Goal: Task Accomplishment & Management: Use online tool/utility

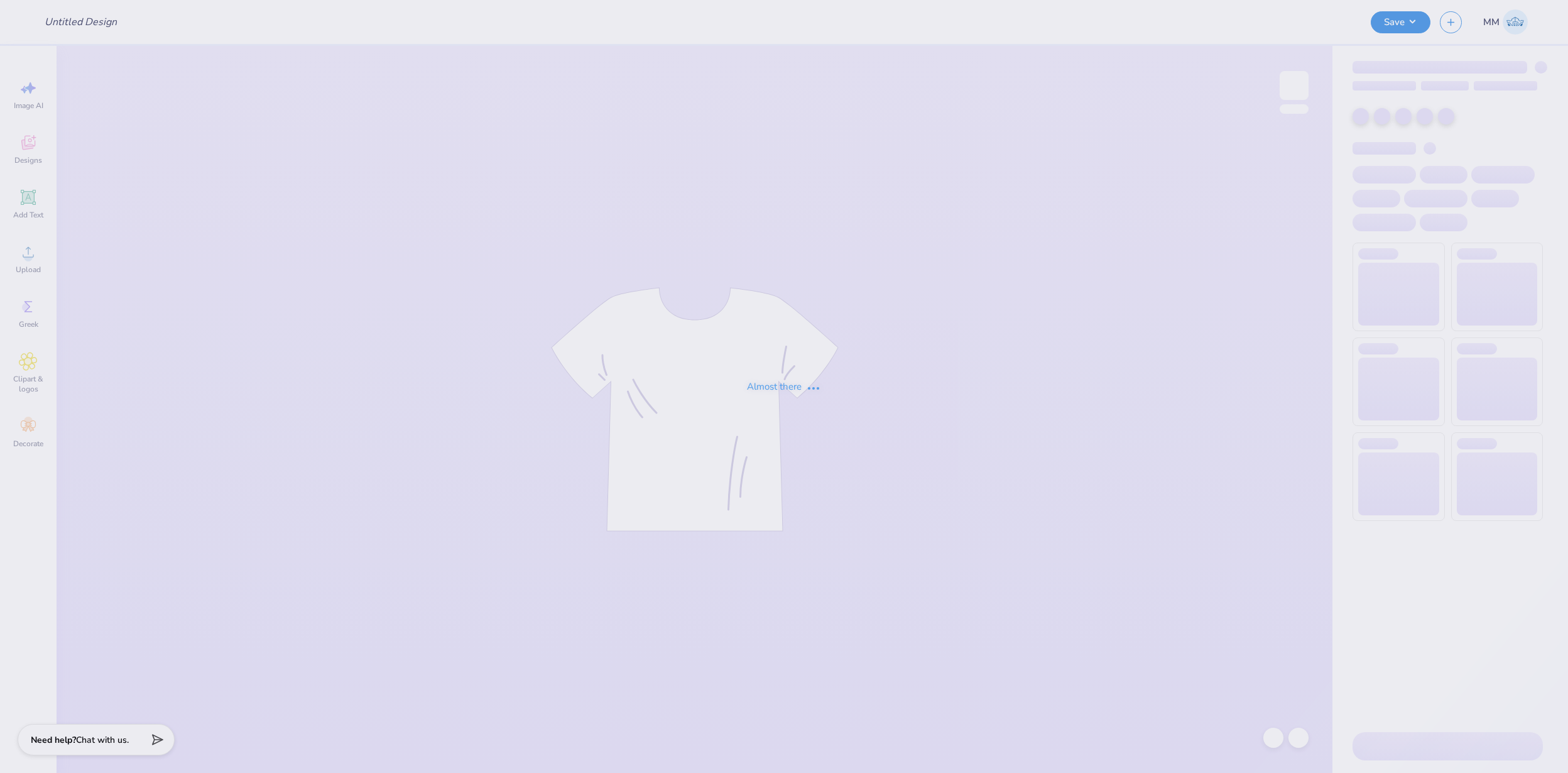
type input "FPS239686"
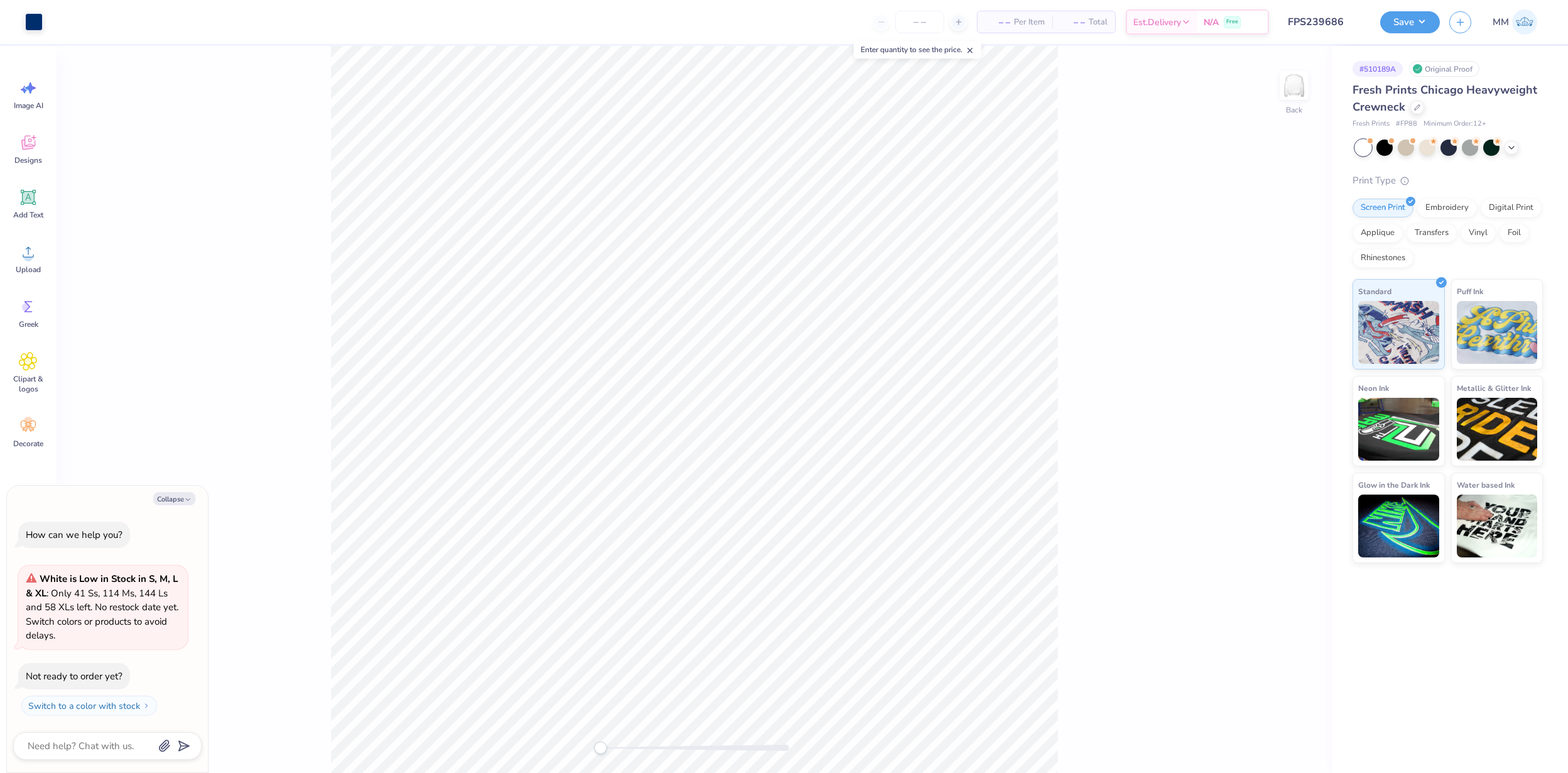
type textarea "x"
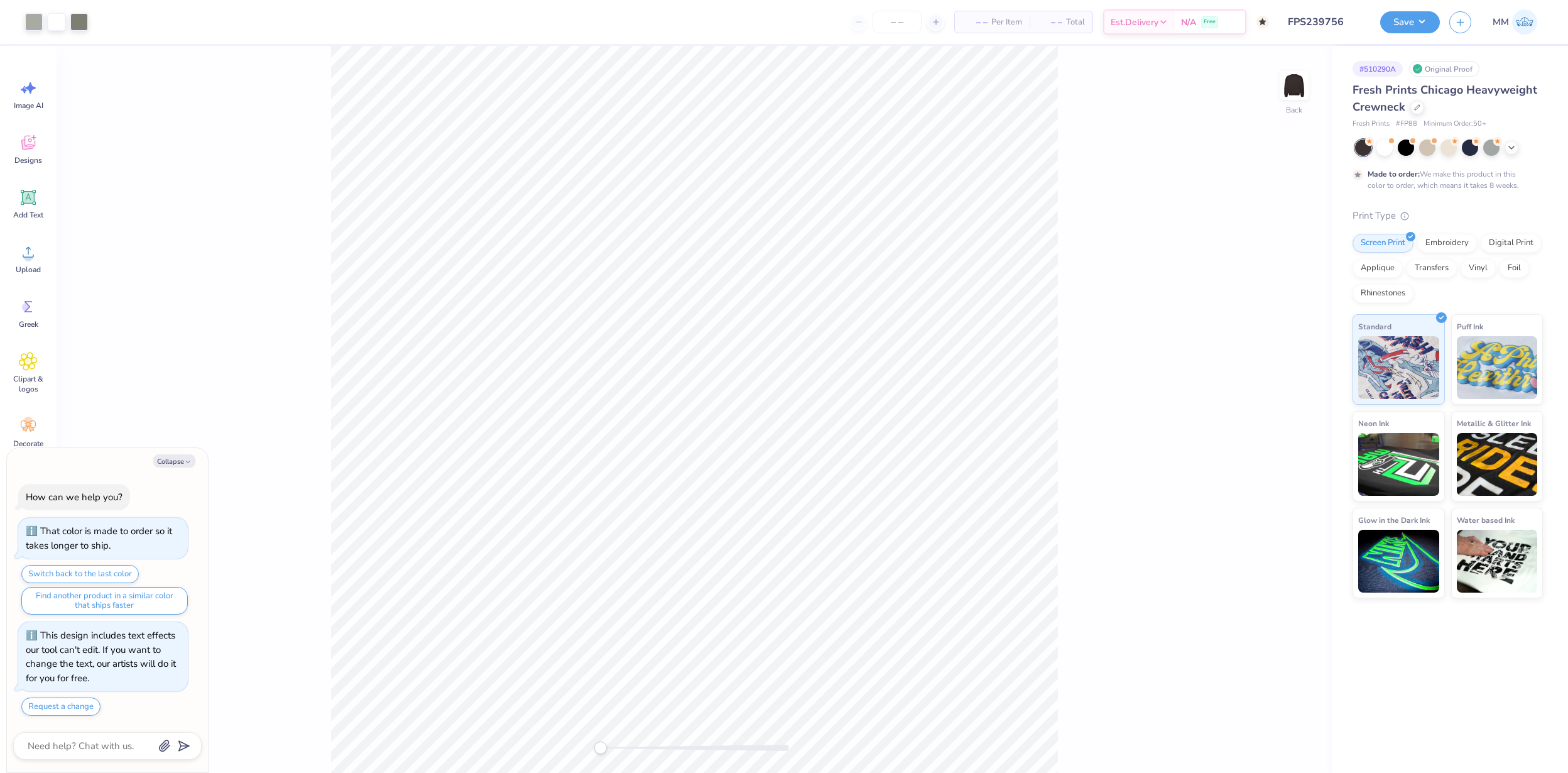
type textarea "x"
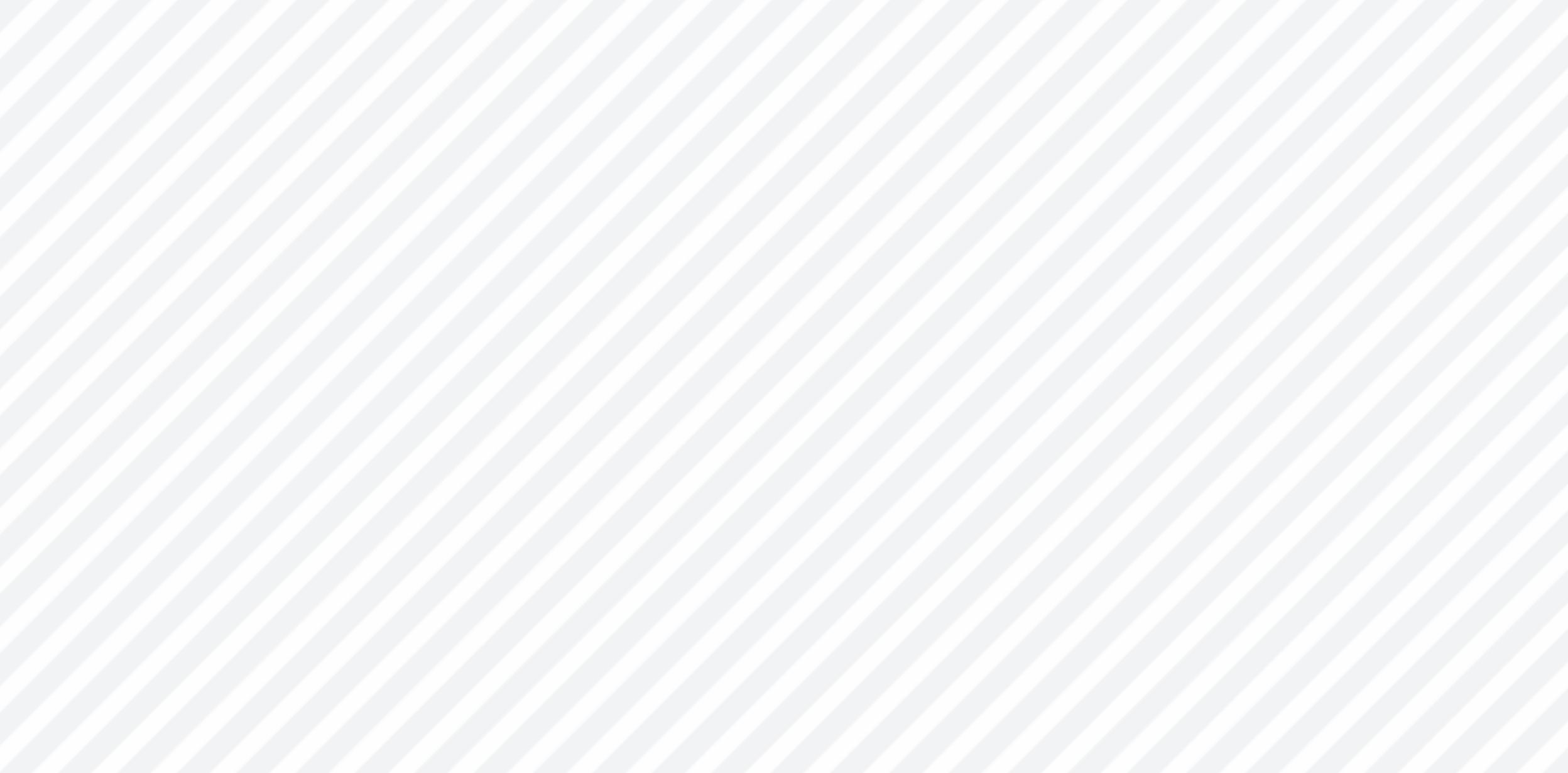
type textarea "x"
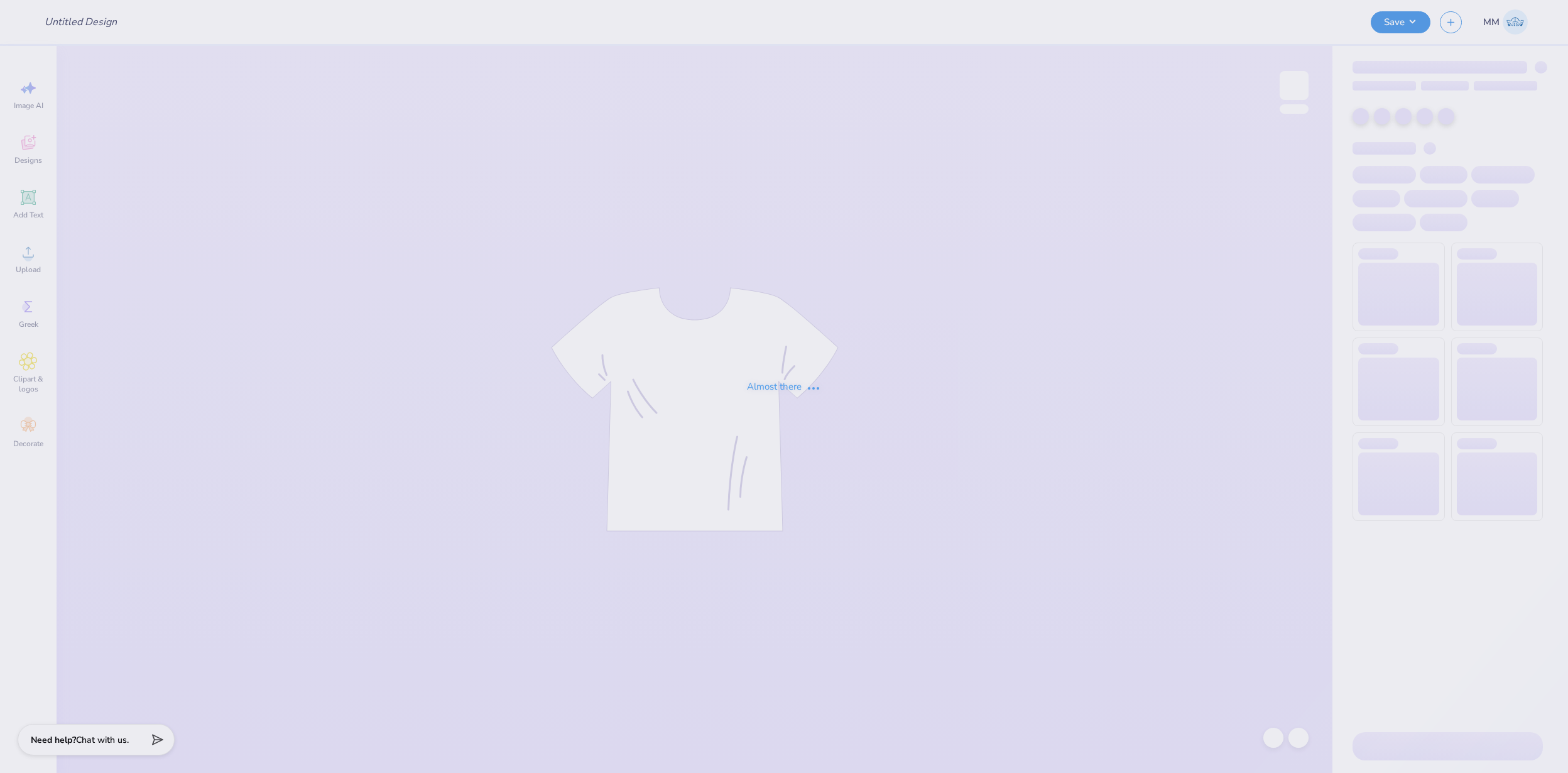
type input "FPS239781"
type input "FPS239663"
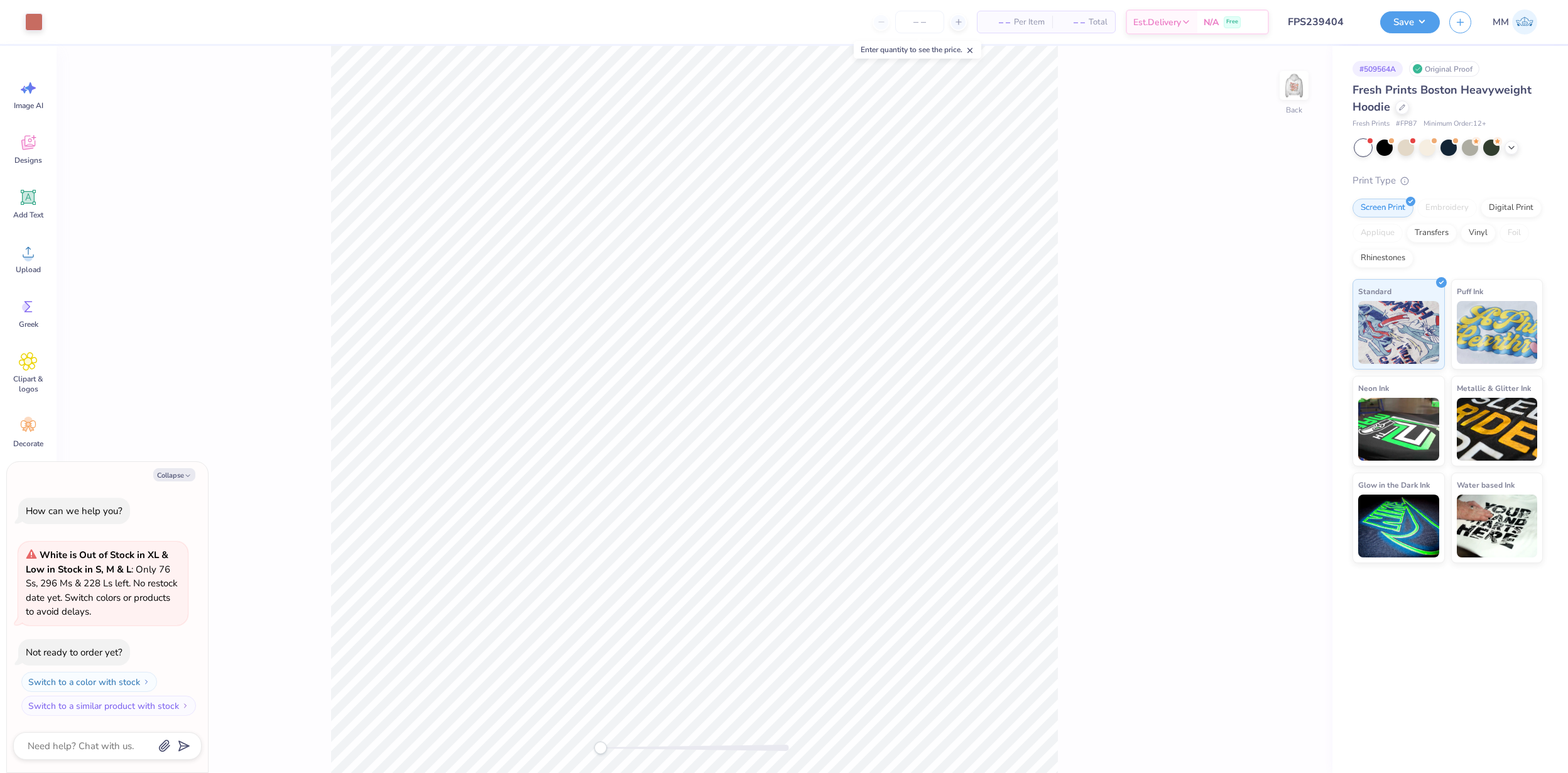
click at [1282, 102] on div "Back" at bounding box center [1294, 93] width 29 height 45
click at [1302, 94] on img at bounding box center [1294, 86] width 50 height 50
type textarea "x"
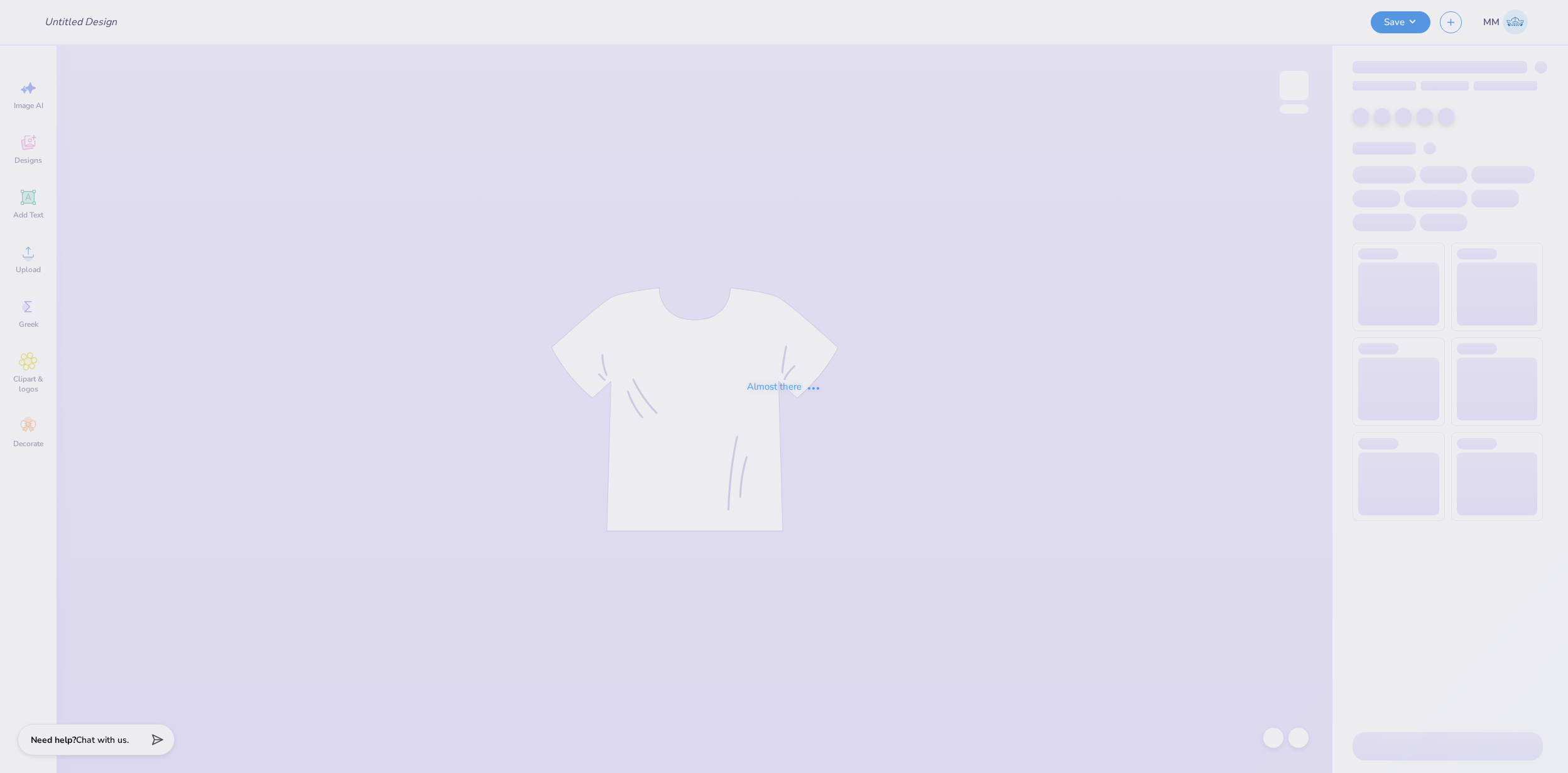
type input "FPS239752"
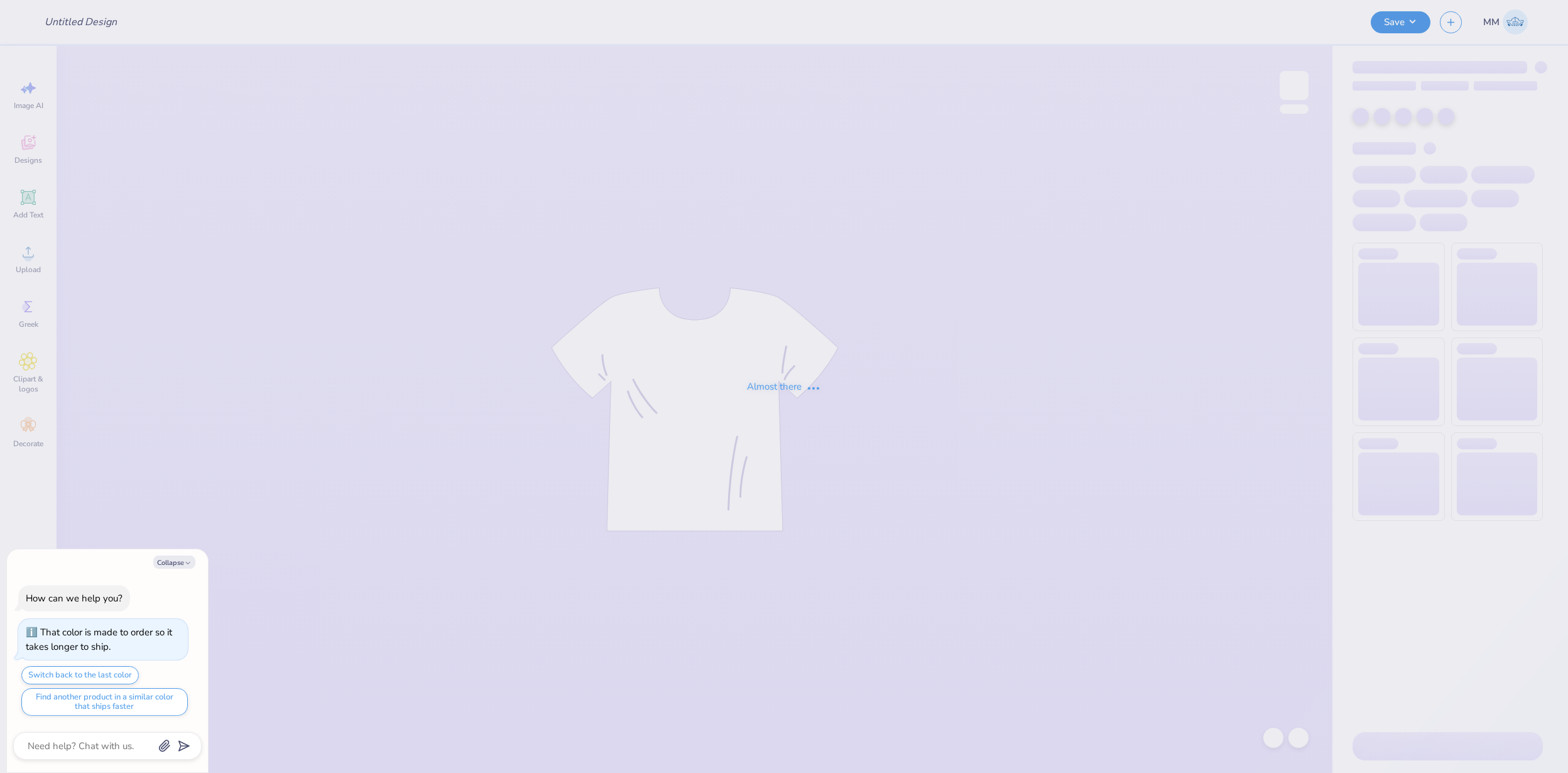
type textarea "x"
type input "FPS239333"
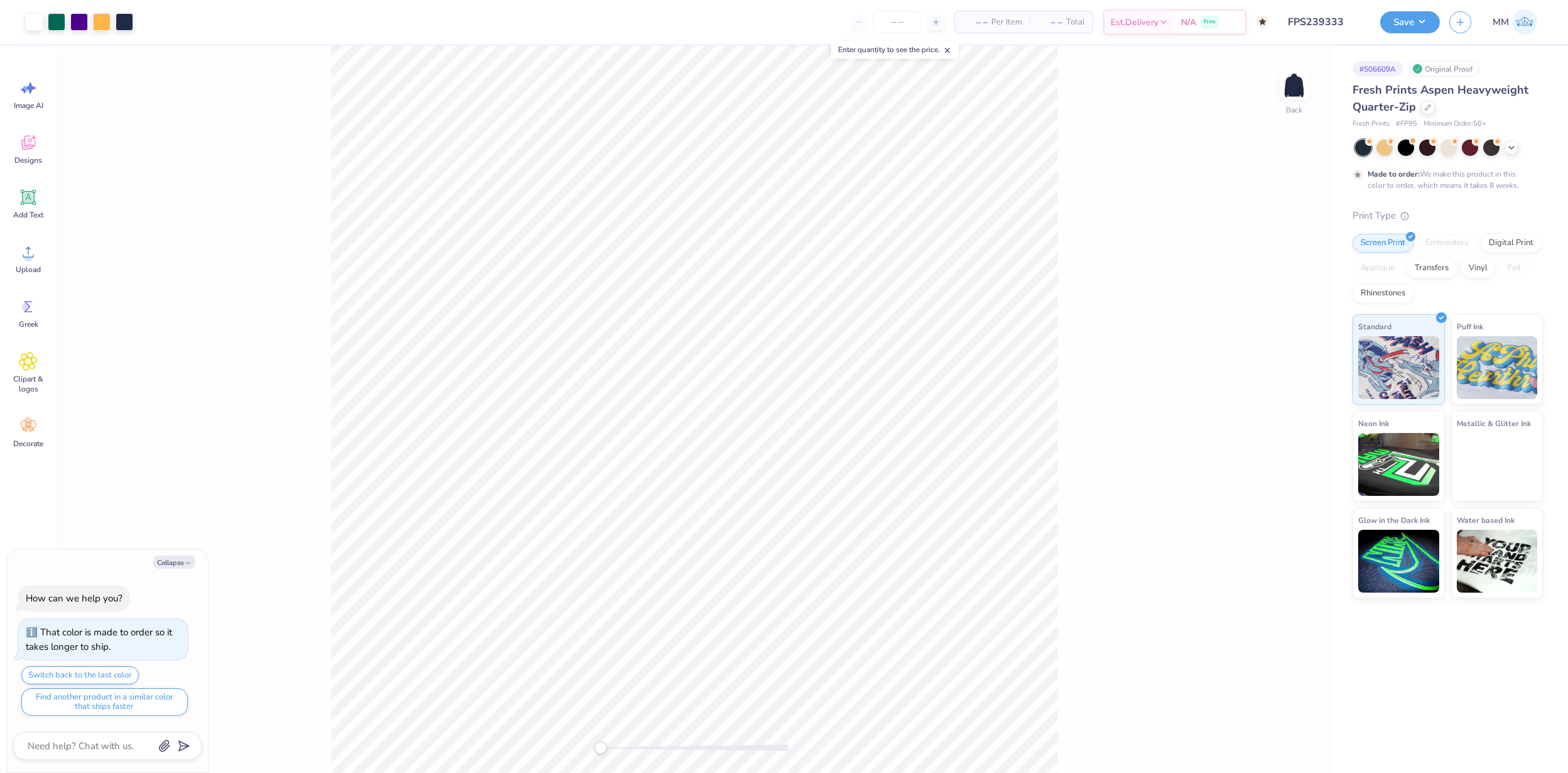
type textarea "x"
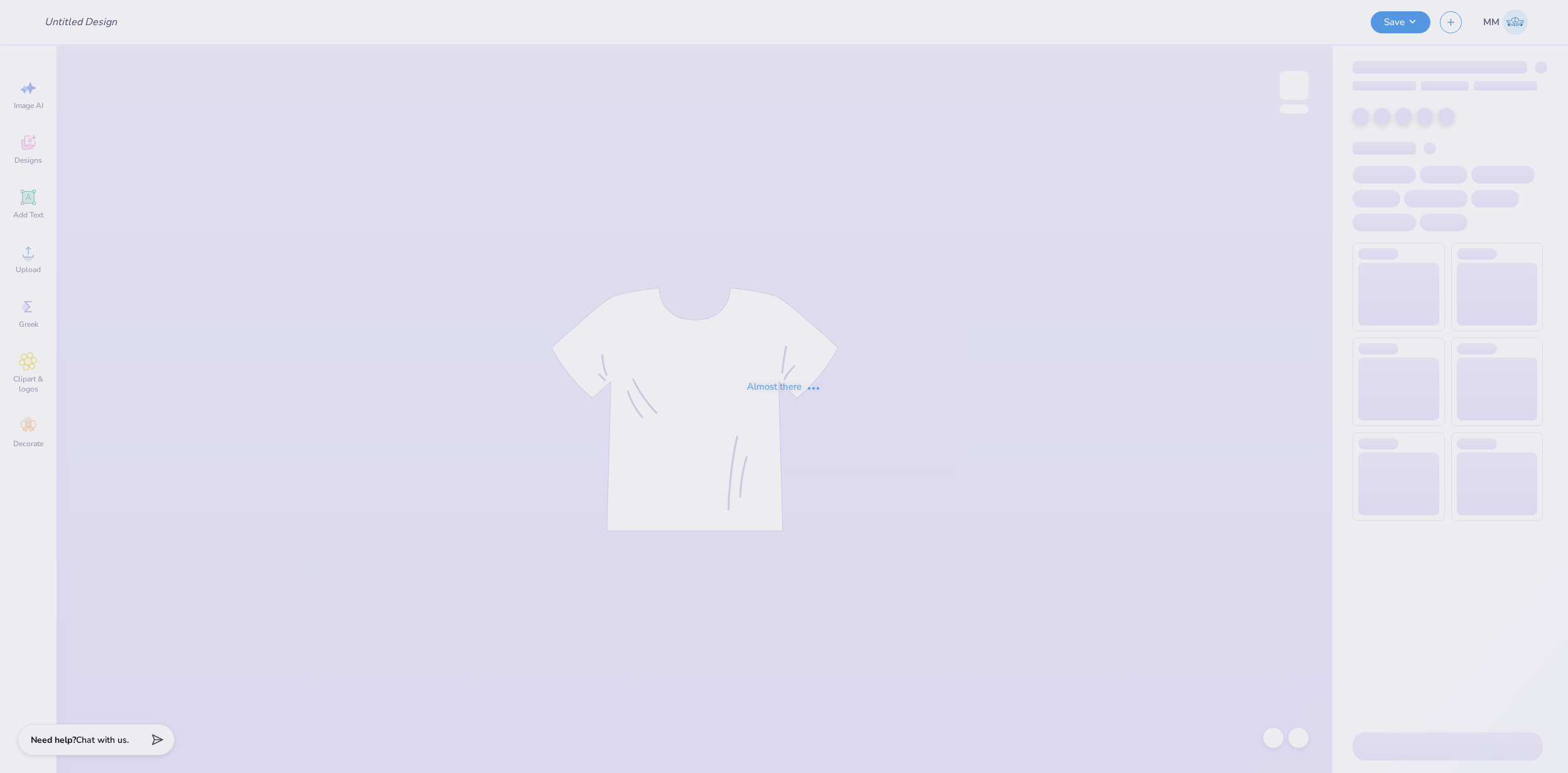
type input "FPS239341"
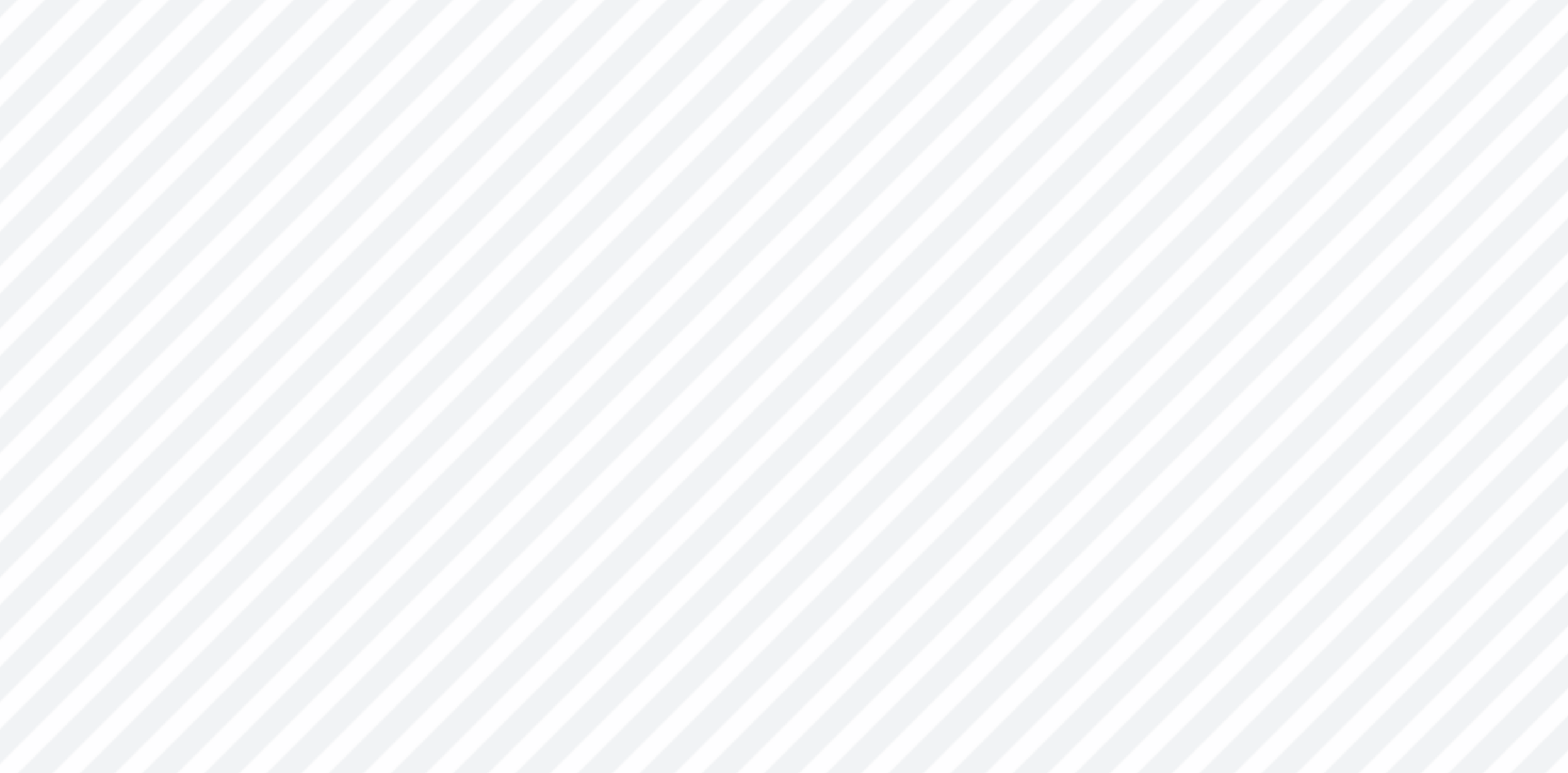
type textarea "x"
